Goal: Task Accomplishment & Management: Manage account settings

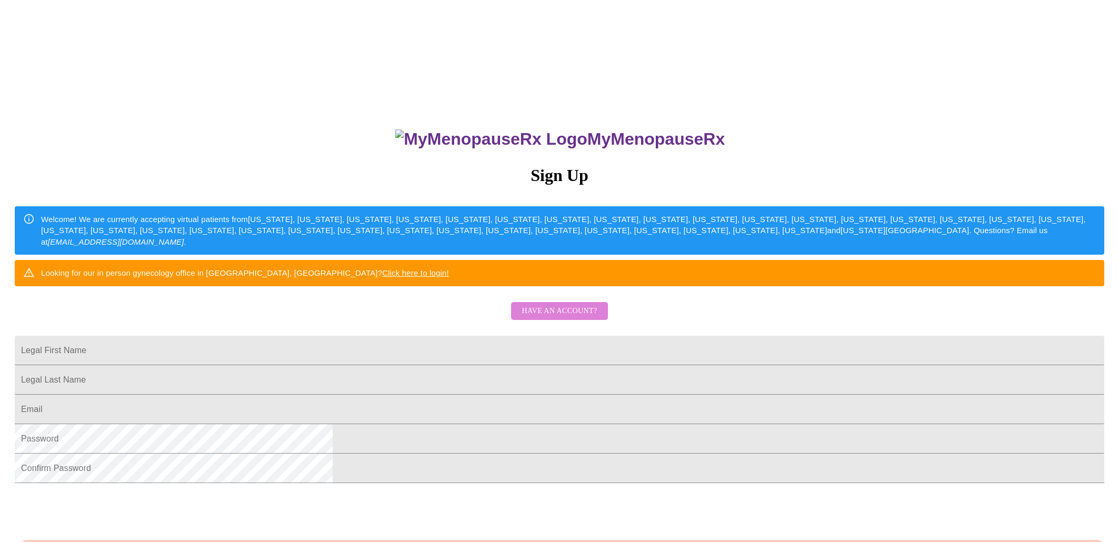
click at [569, 318] on span "Have an account?" at bounding box center [559, 311] width 75 height 13
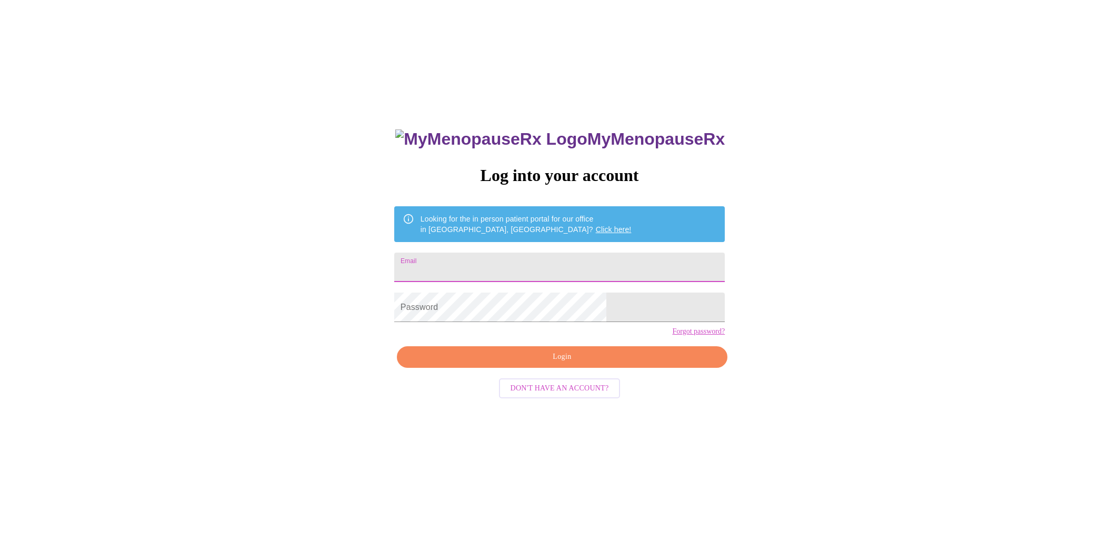
click at [500, 253] on input "Email" at bounding box center [559, 267] width 331 height 29
type input "[EMAIL_ADDRESS][DOMAIN_NAME]"
click at [672, 336] on link "Forgot password?" at bounding box center [698, 331] width 53 height 8
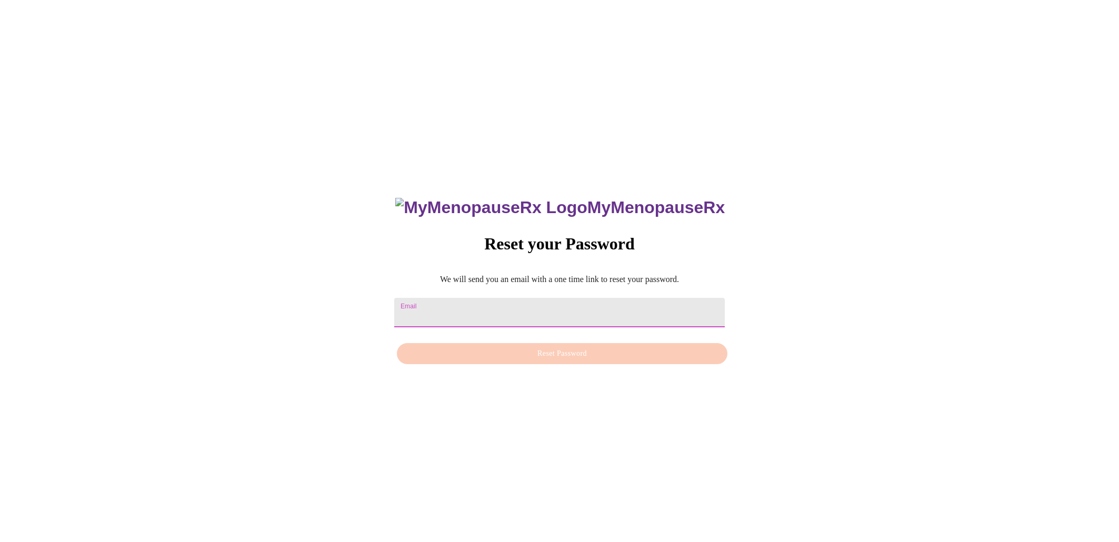
click at [457, 317] on input "Email" at bounding box center [559, 312] width 331 height 29
type input "mmleibrock@yahoo.com"
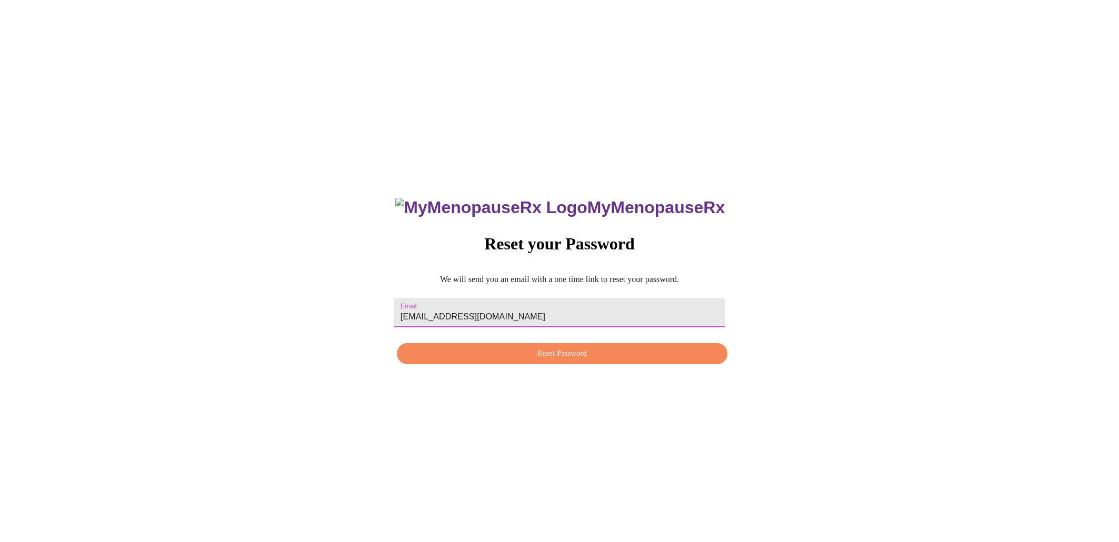
click at [553, 356] on span "Reset Password" at bounding box center [562, 353] width 306 height 13
